Goal: Task Accomplishment & Management: Use online tool/utility

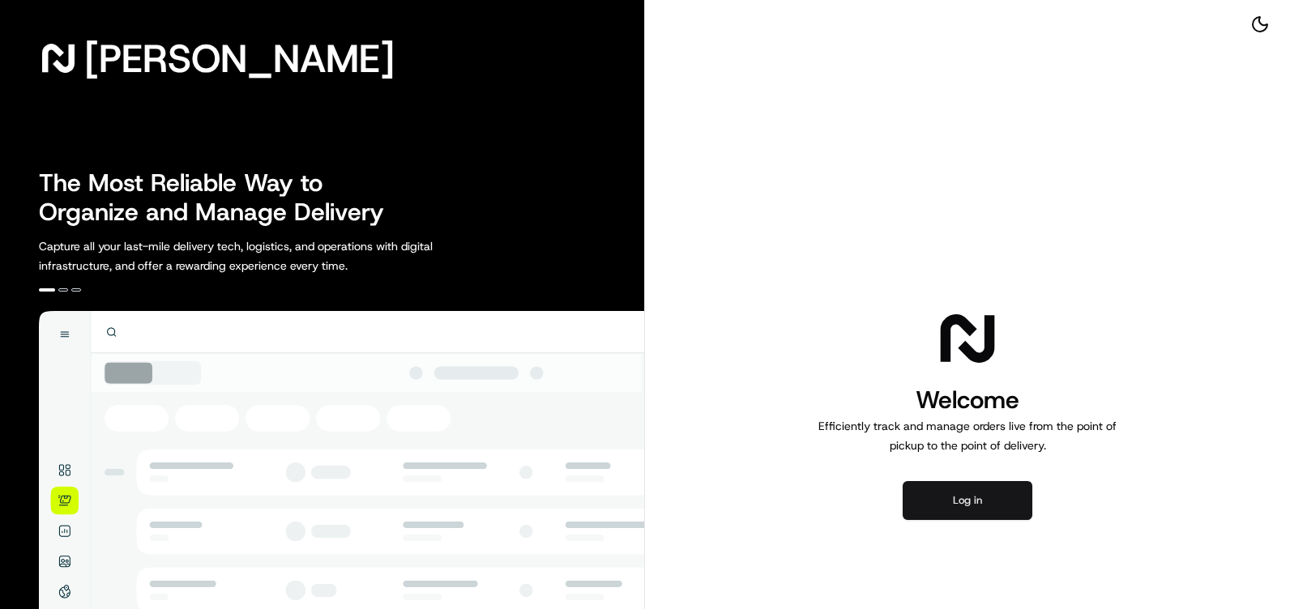
click at [976, 502] on button "Log in" at bounding box center [968, 500] width 130 height 39
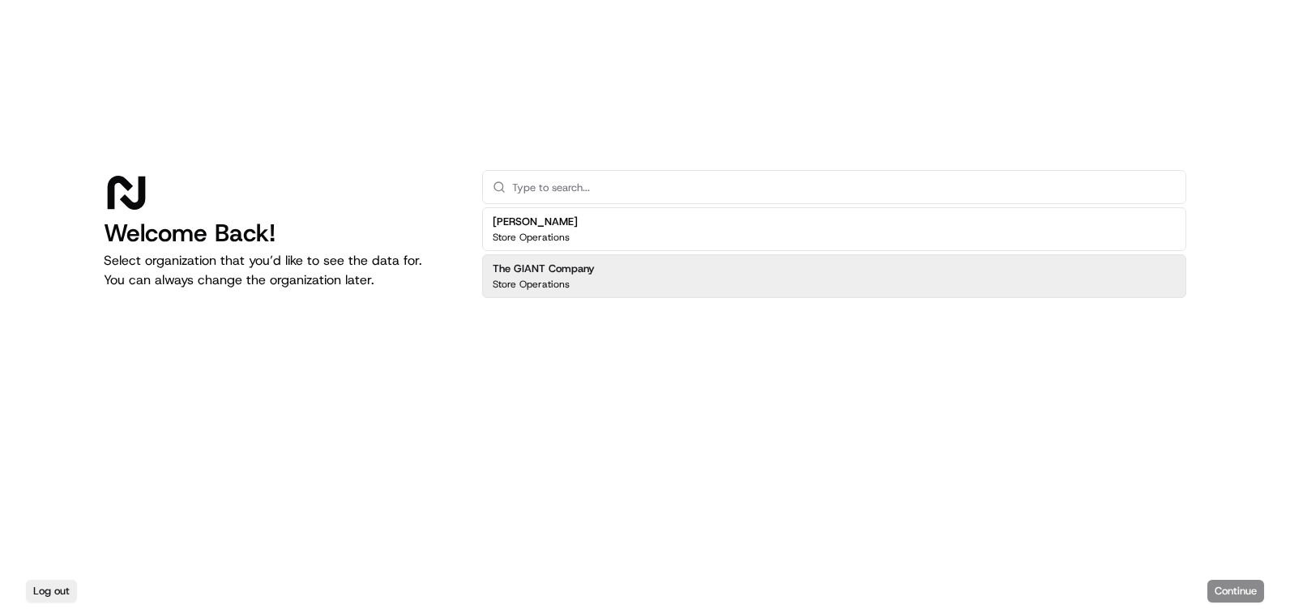
click at [686, 289] on div "The GIANT Company Store Operations" at bounding box center [834, 276] width 704 height 44
click at [1251, 590] on button "Continue" at bounding box center [1235, 591] width 57 height 23
